Goal: Task Accomplishment & Management: Manage account settings

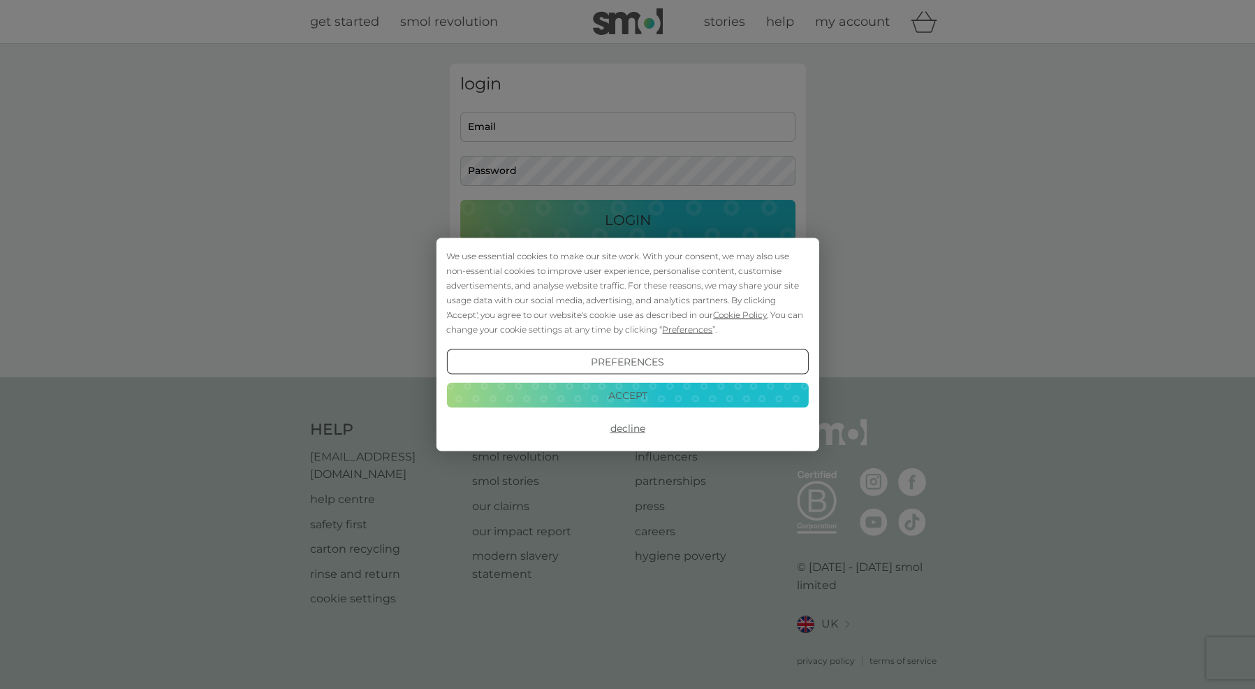
click at [631, 427] on button "Decline" at bounding box center [627, 428] width 362 height 25
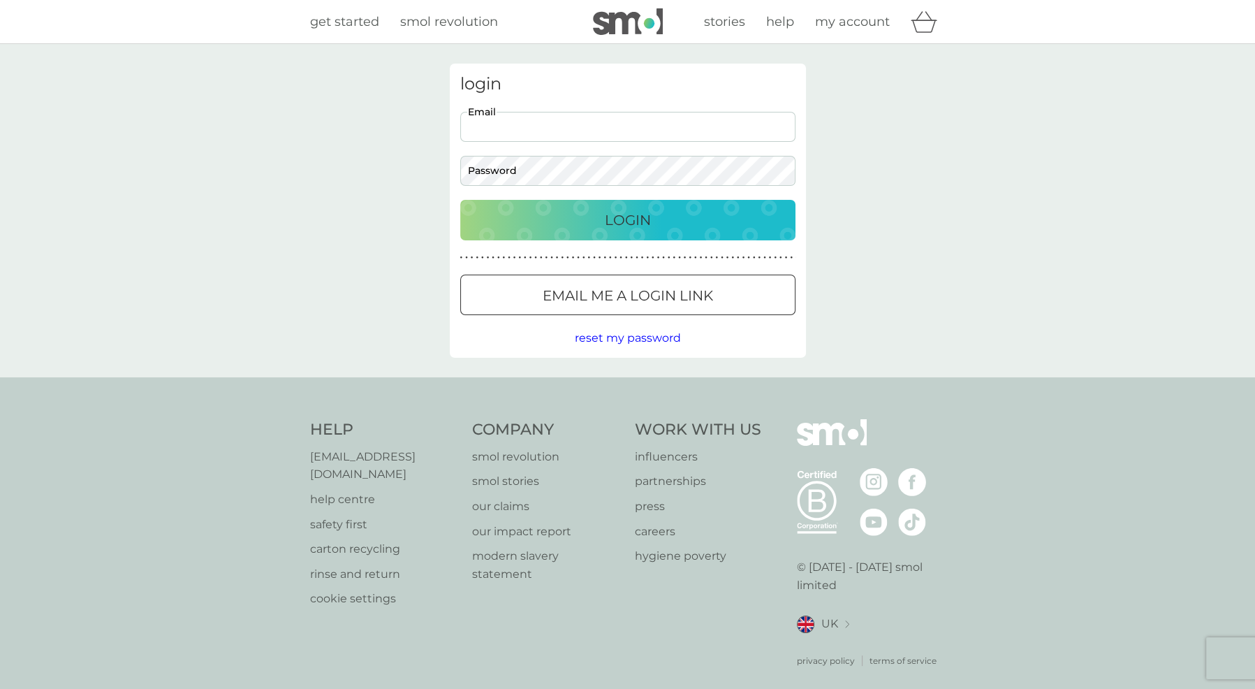
click at [610, 123] on input "Email" at bounding box center [627, 127] width 335 height 30
type input "e"
type input "evjcropper@gmail.com"
click at [460, 200] on button "Login" at bounding box center [627, 220] width 335 height 41
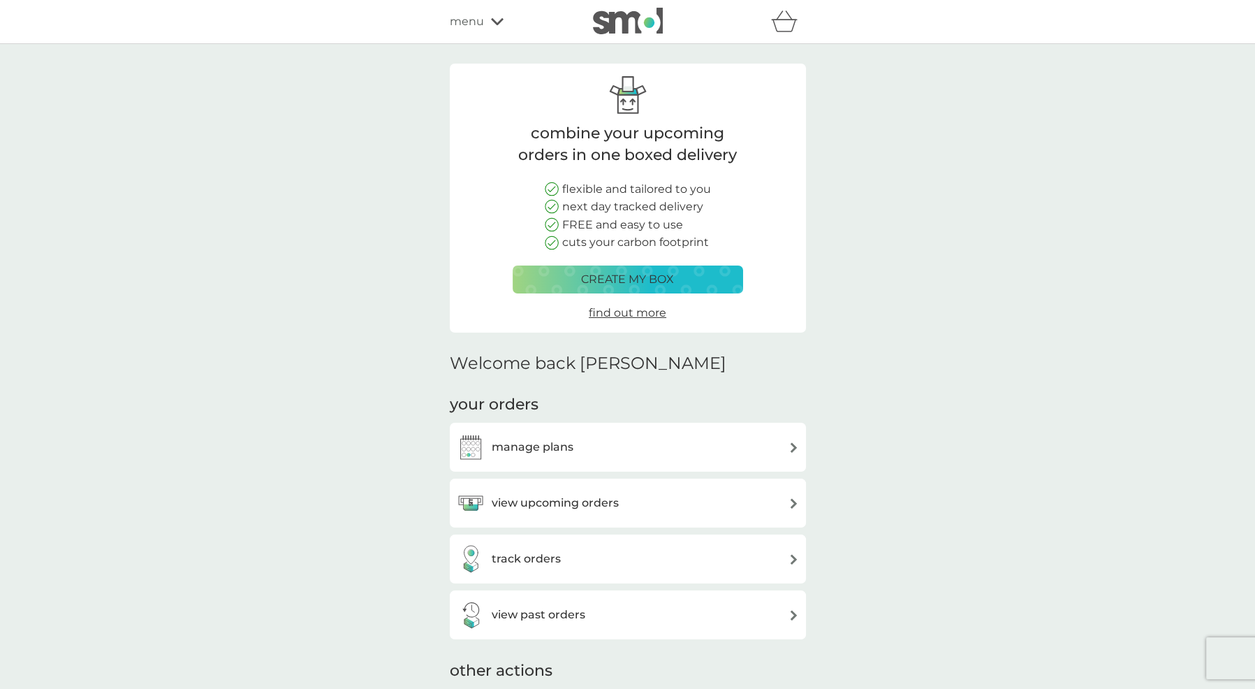
click at [550, 449] on h3 "manage plans" at bounding box center [533, 447] width 82 height 18
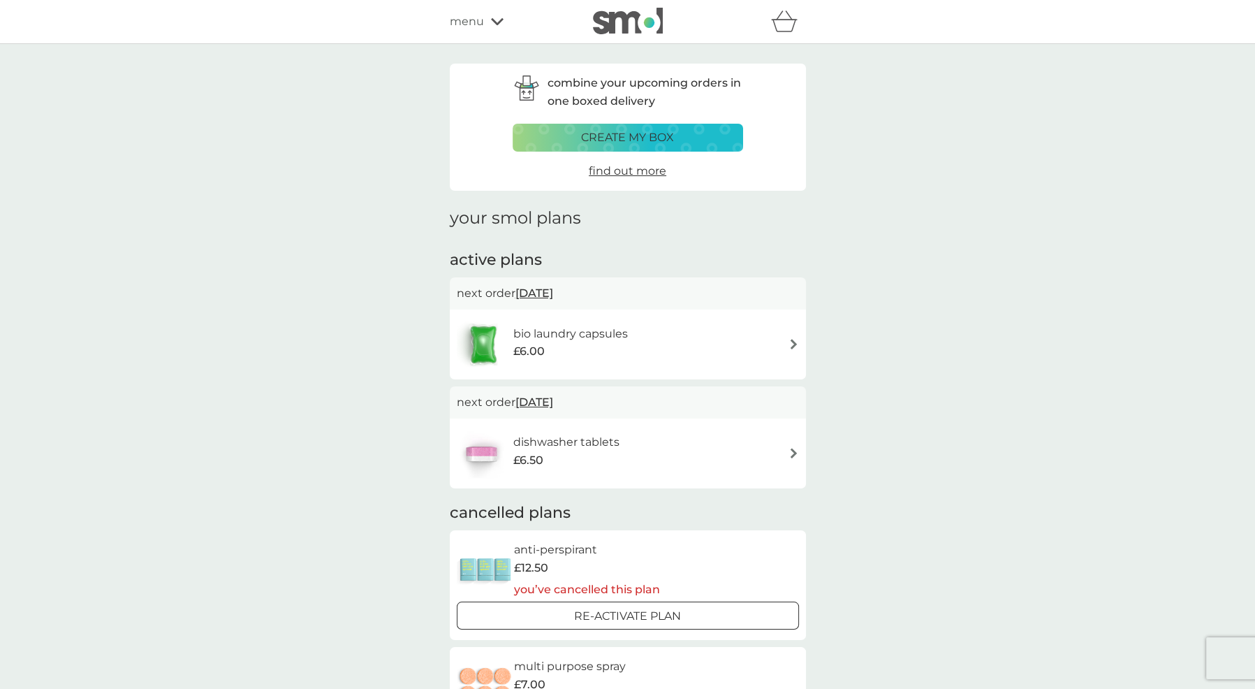
click at [587, 333] on h6 "bio laundry capsules" at bounding box center [570, 334] width 115 height 18
